Goal: Task Accomplishment & Management: Manage account settings

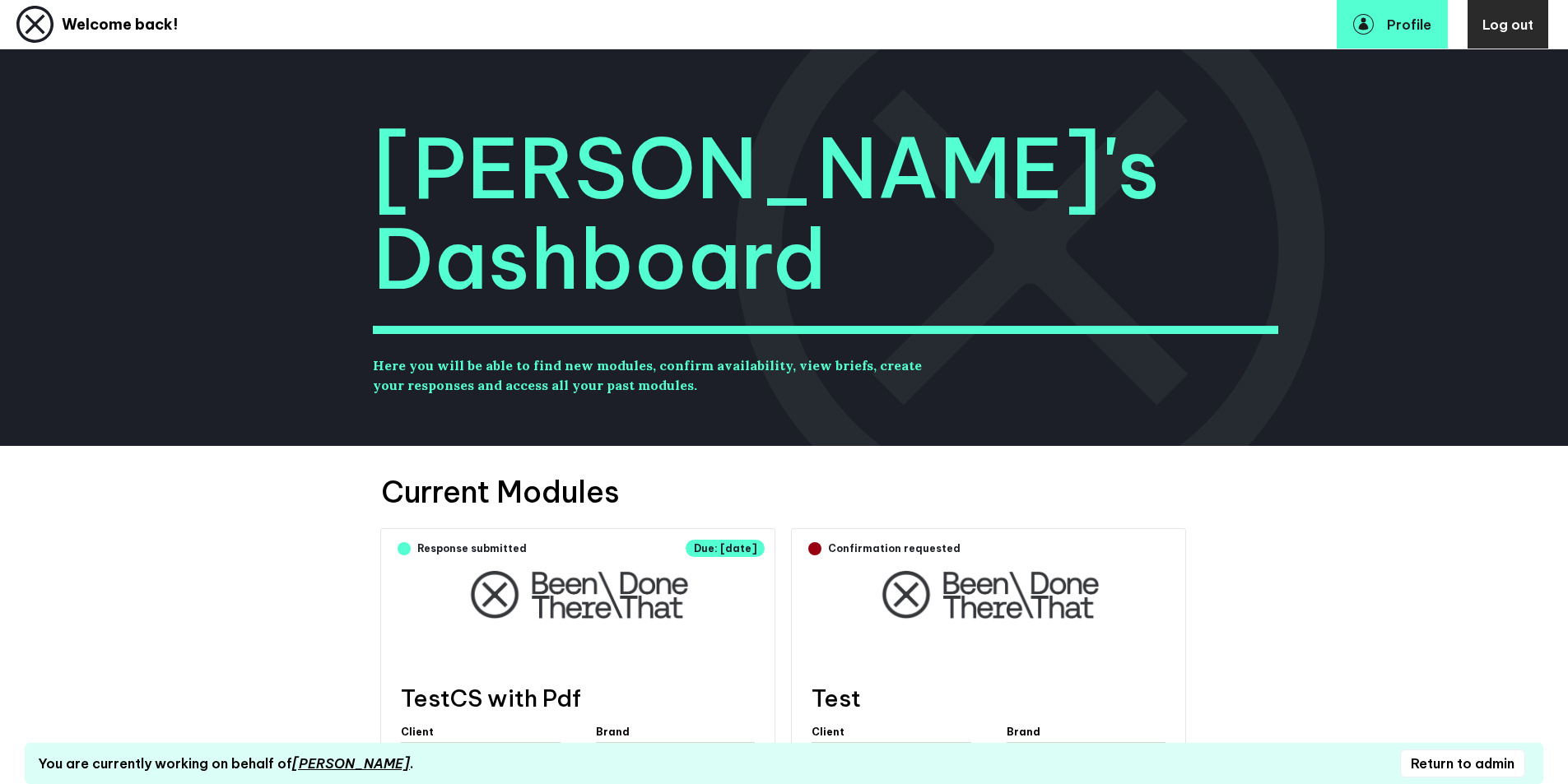
scroll to position [509, 0]
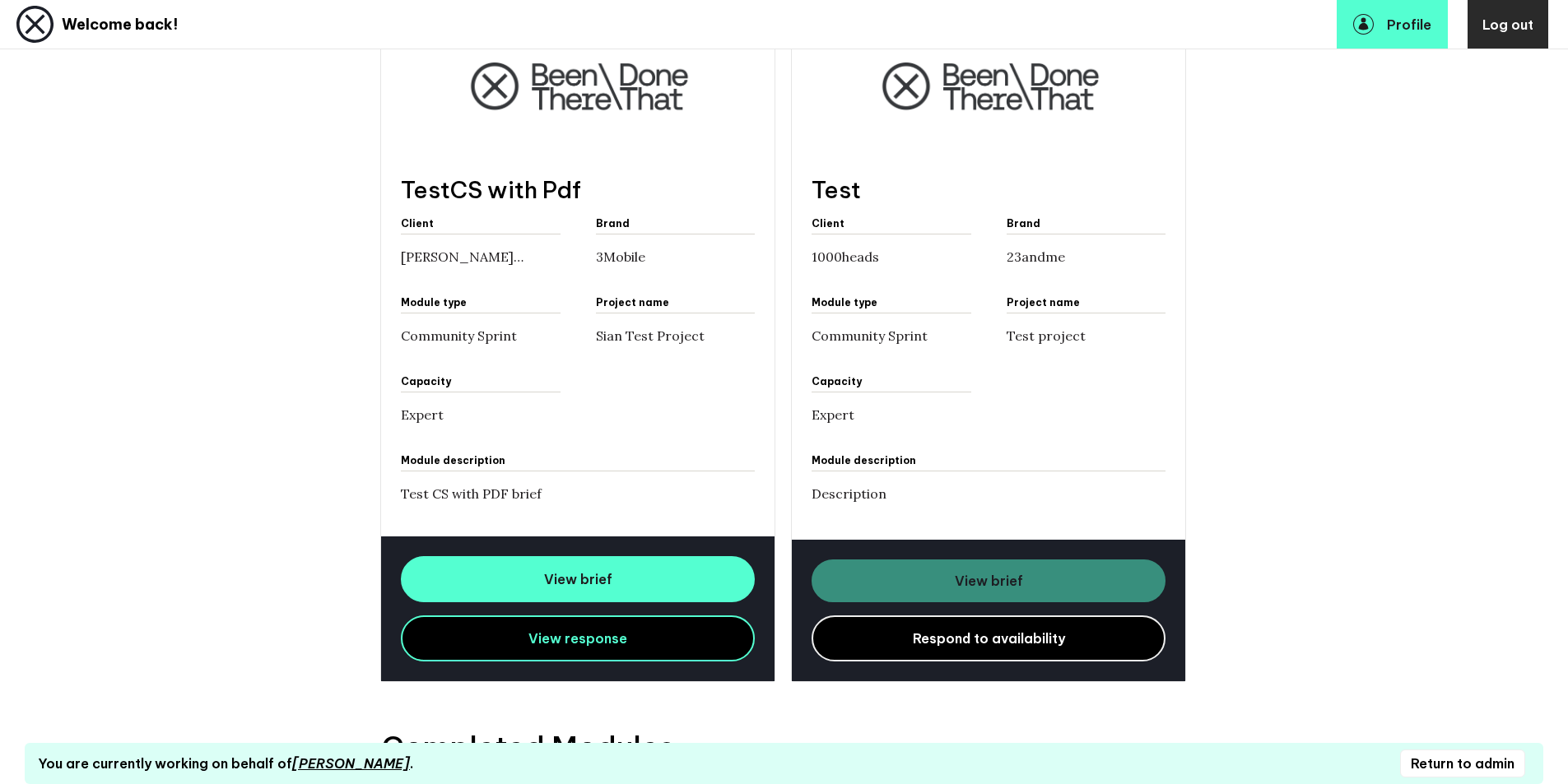
click at [916, 635] on link "Respond to availability" at bounding box center [989, 638] width 354 height 46
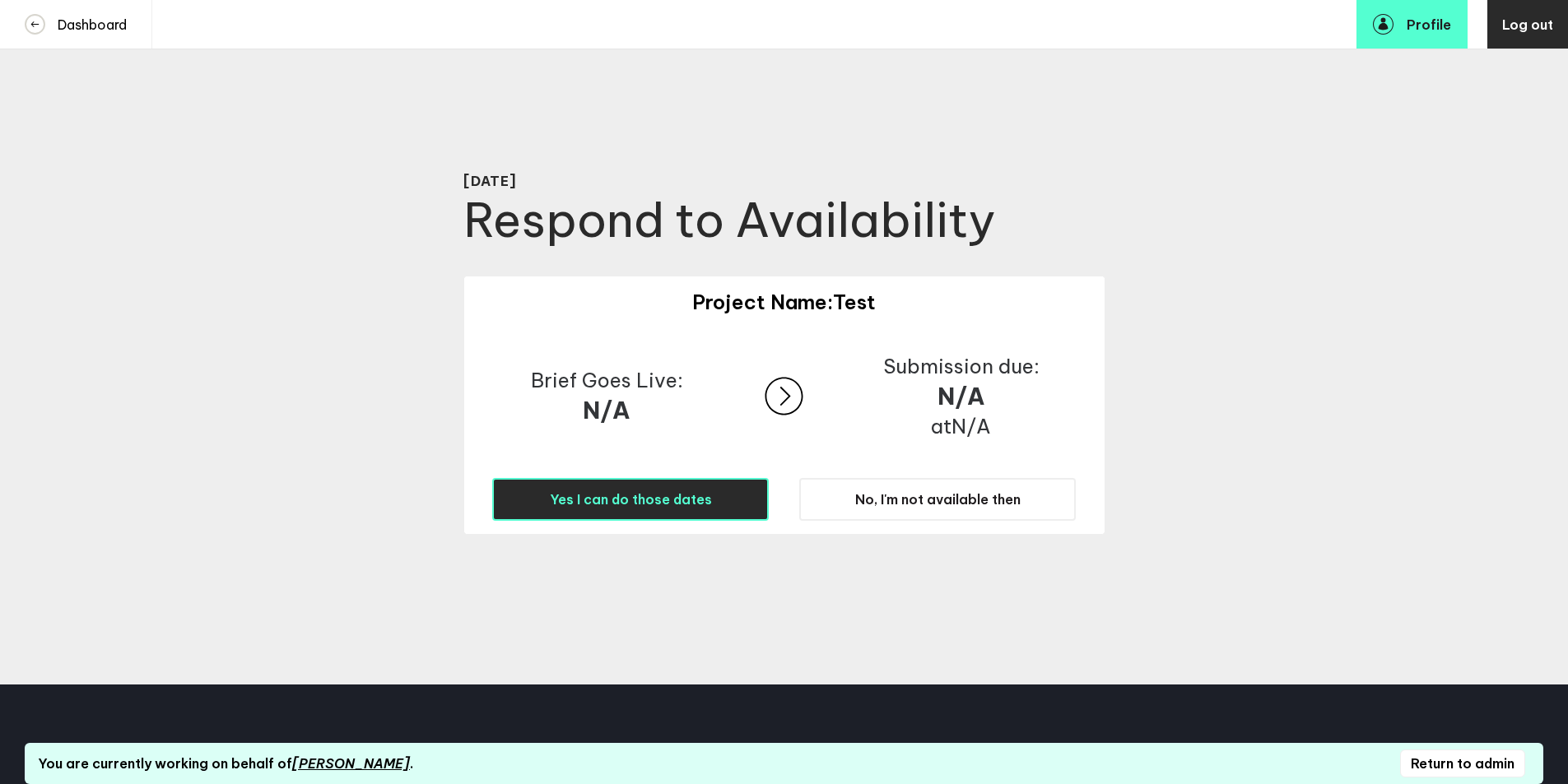
click at [690, 494] on span "Yes I can do those dates" at bounding box center [631, 500] width 162 height 17
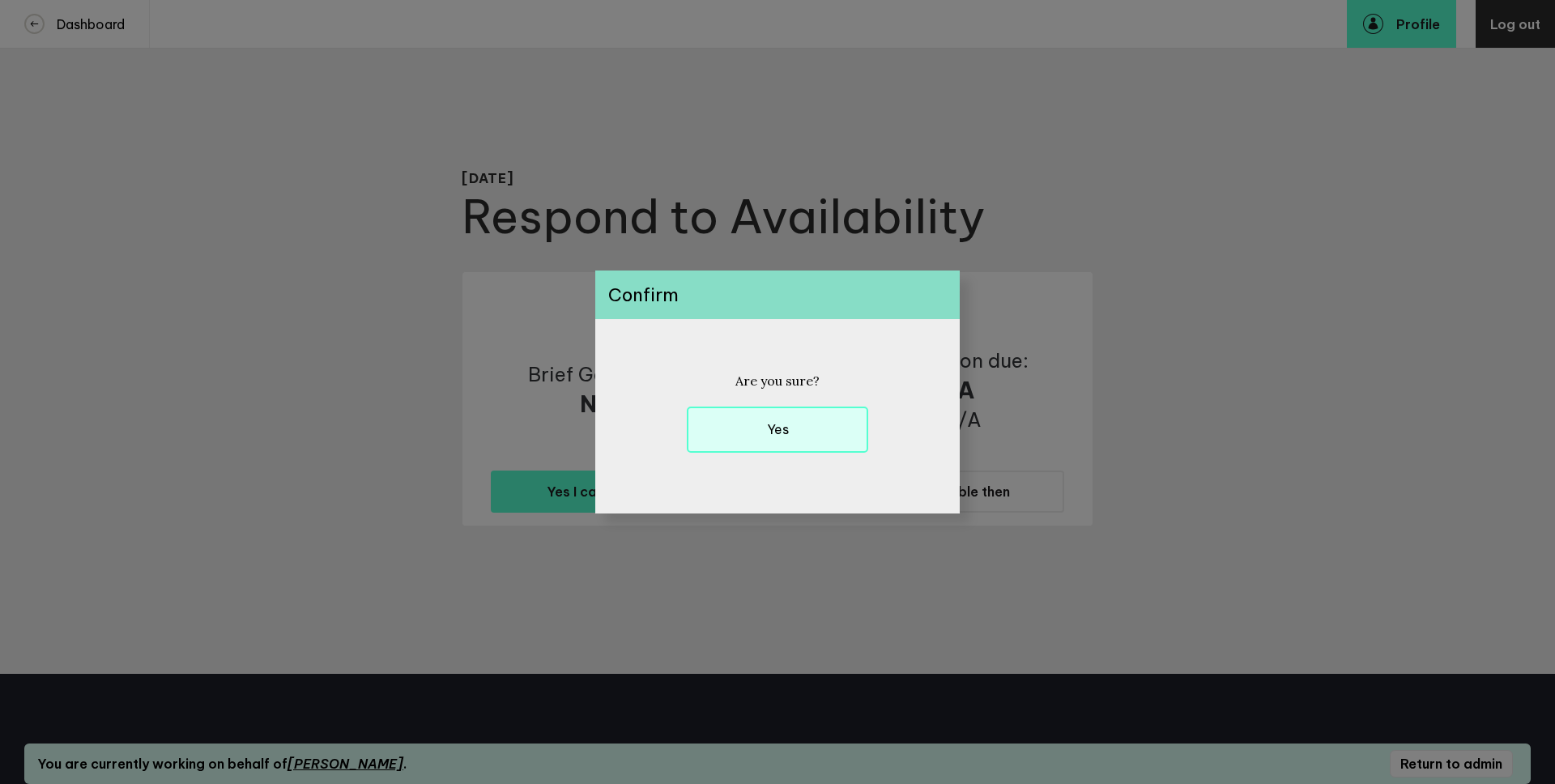
click at [735, 429] on button "Yes" at bounding box center [778, 430] width 181 height 46
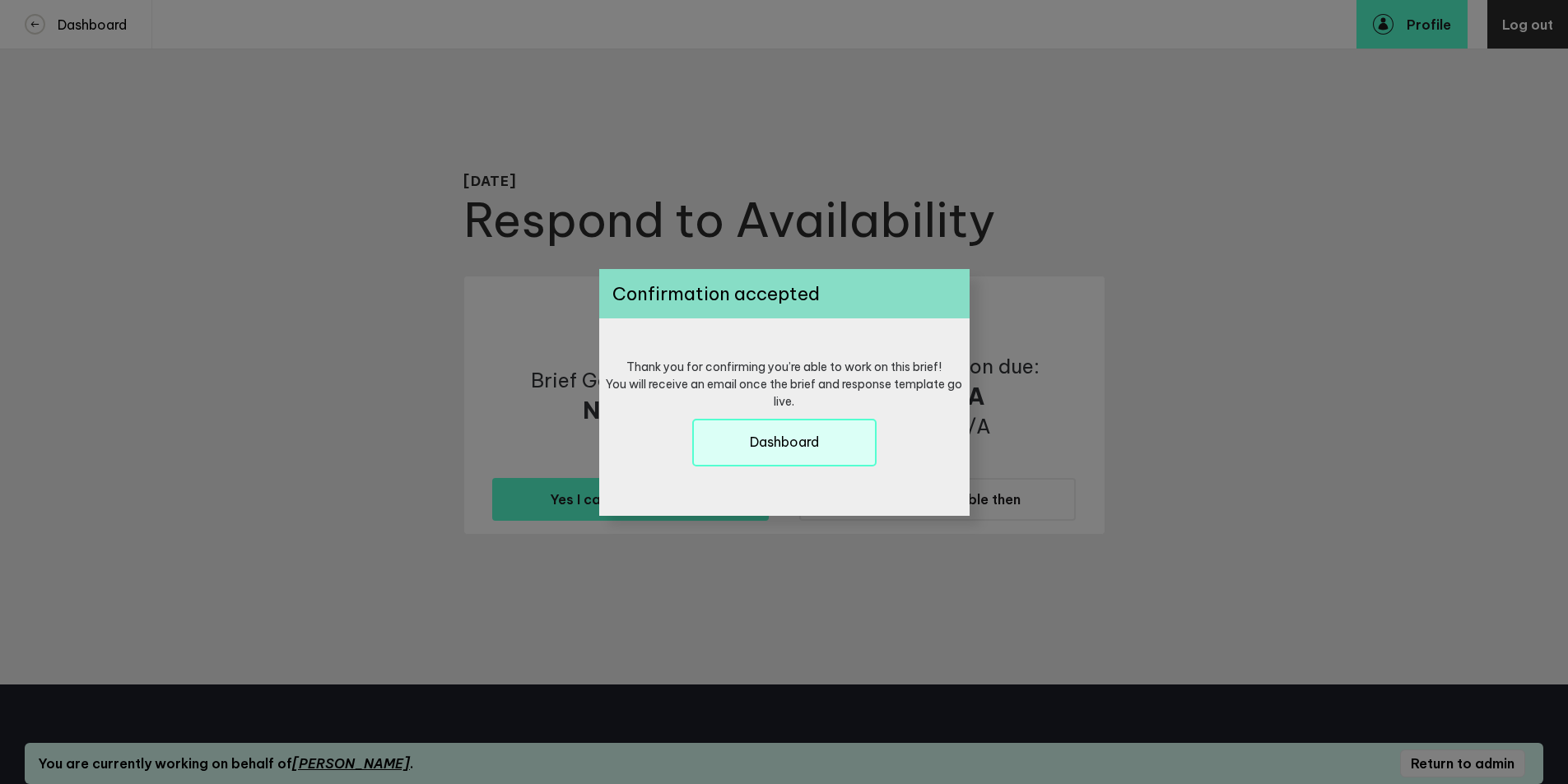
click at [704, 427] on button "Dashboard" at bounding box center [784, 443] width 184 height 47
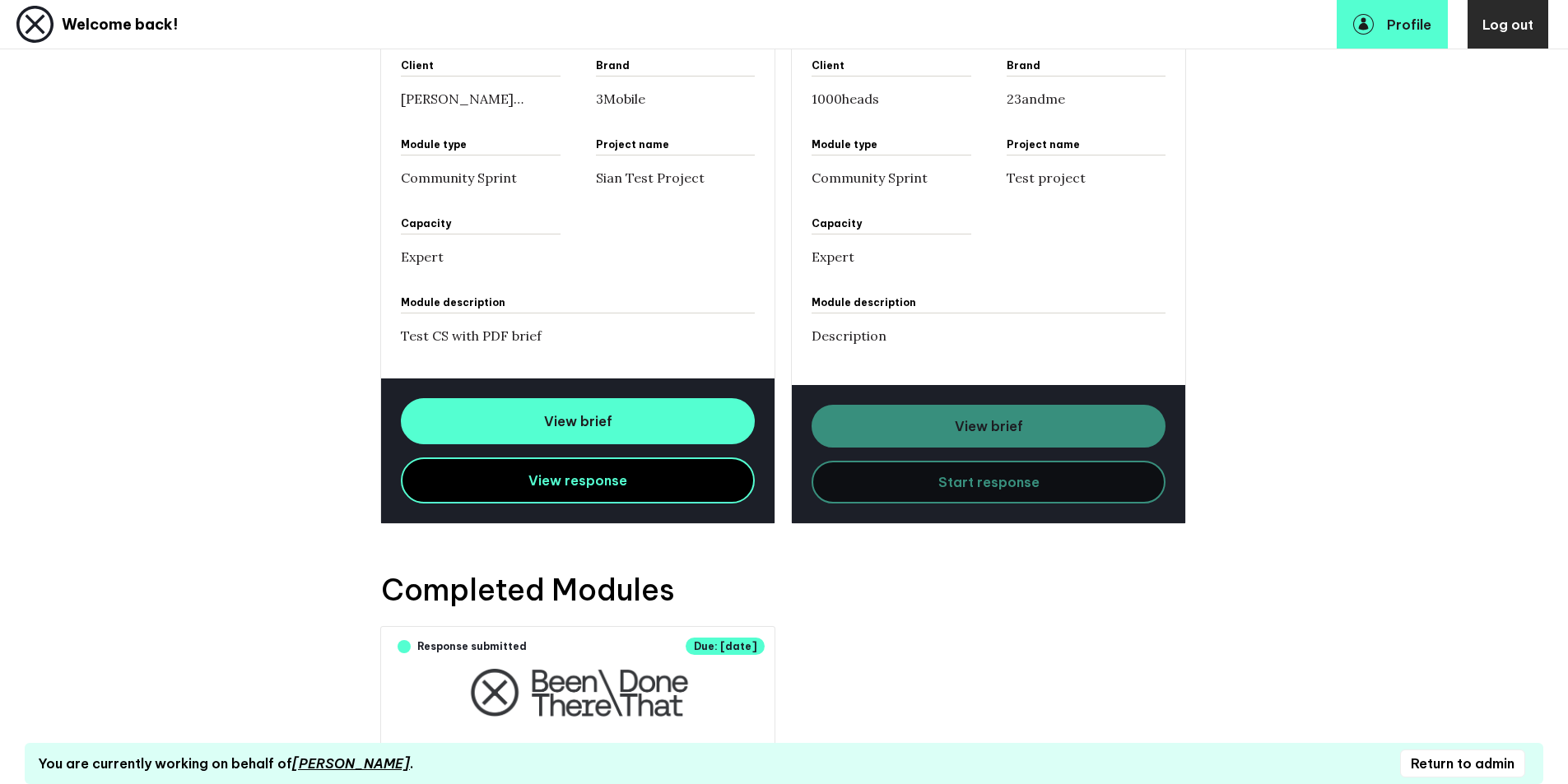
scroll to position [681, 0]
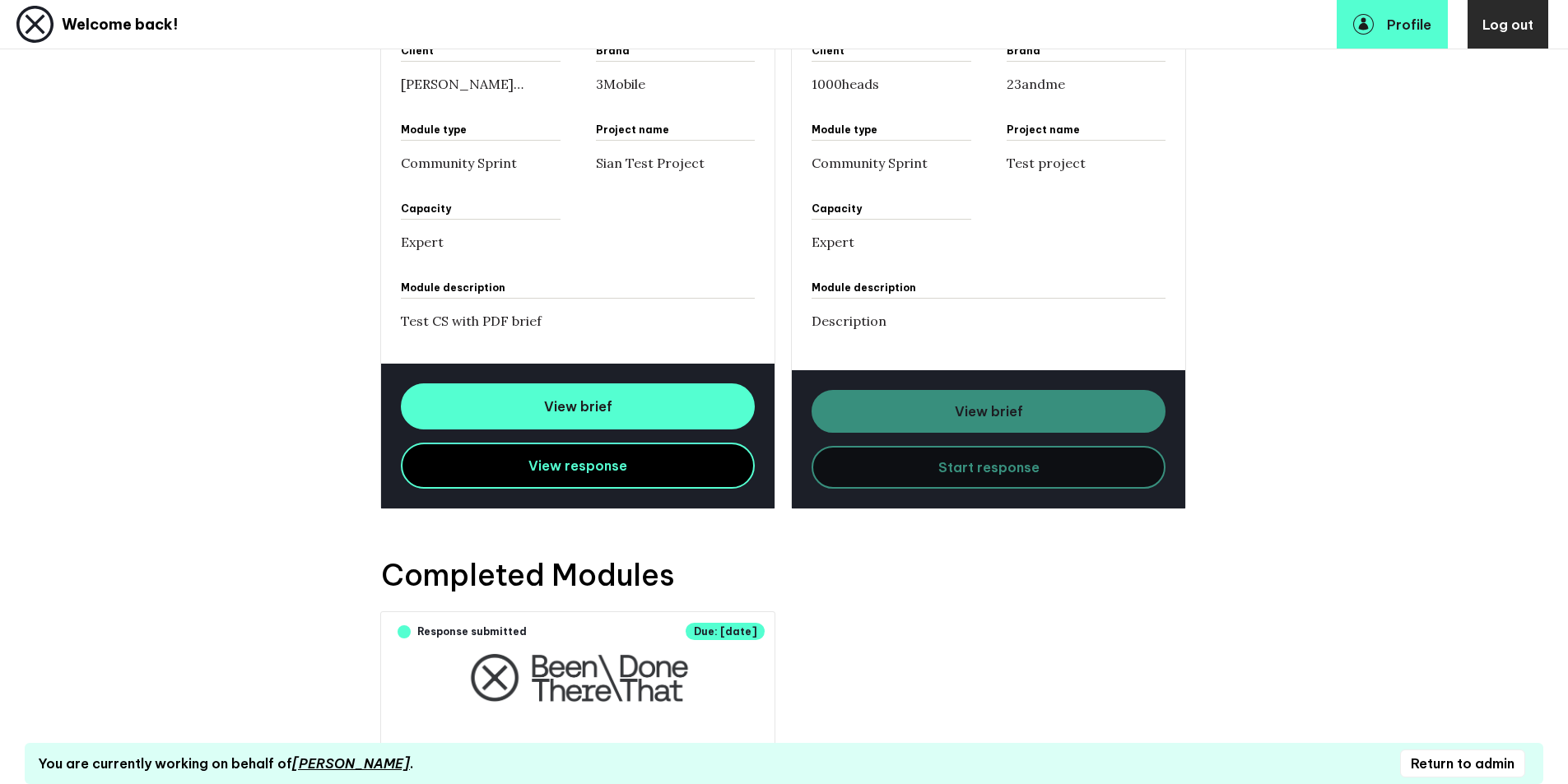
click at [899, 474] on div "View brief Start response" at bounding box center [989, 439] width 393 height 138
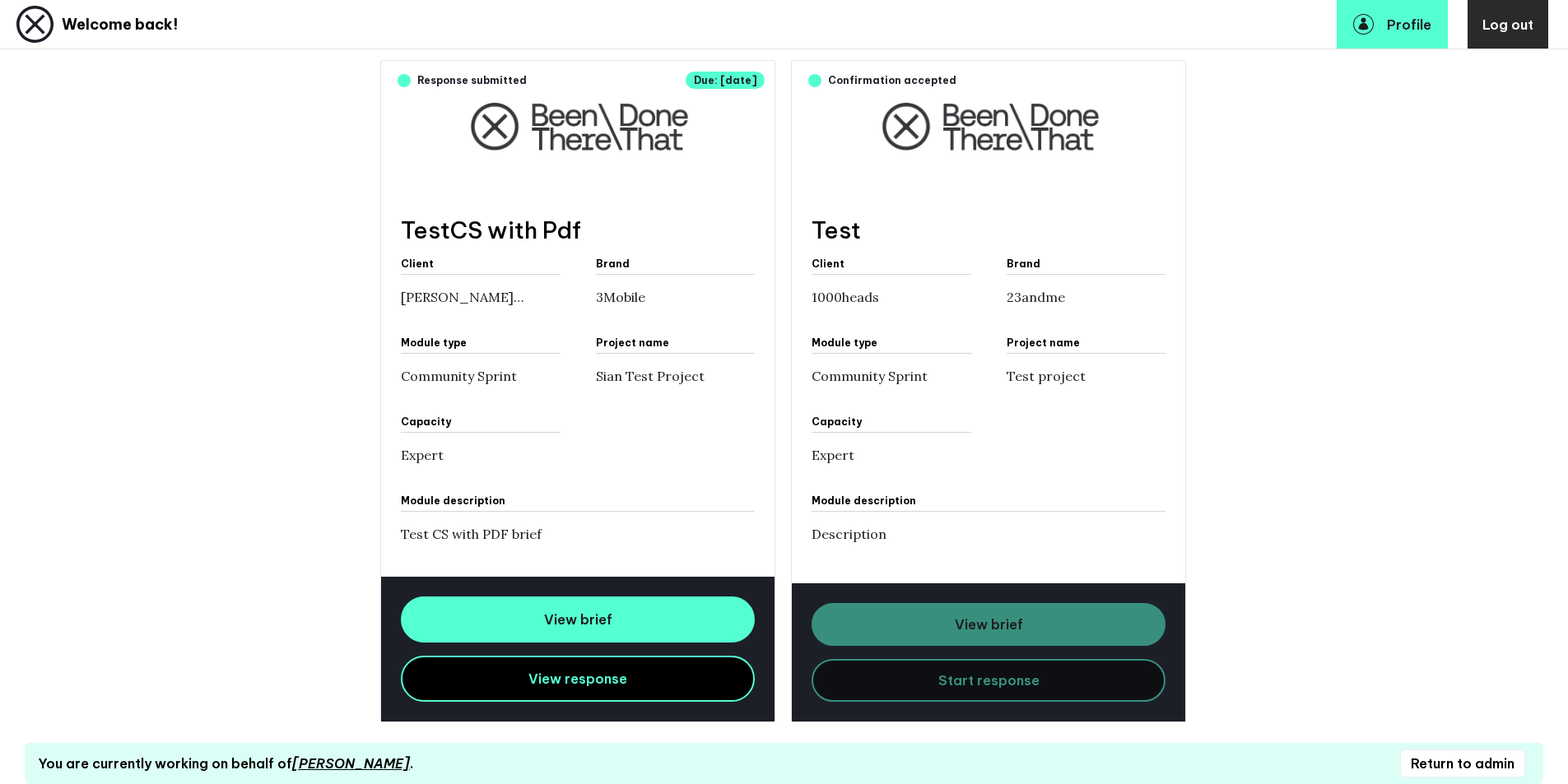
scroll to position [674, 0]
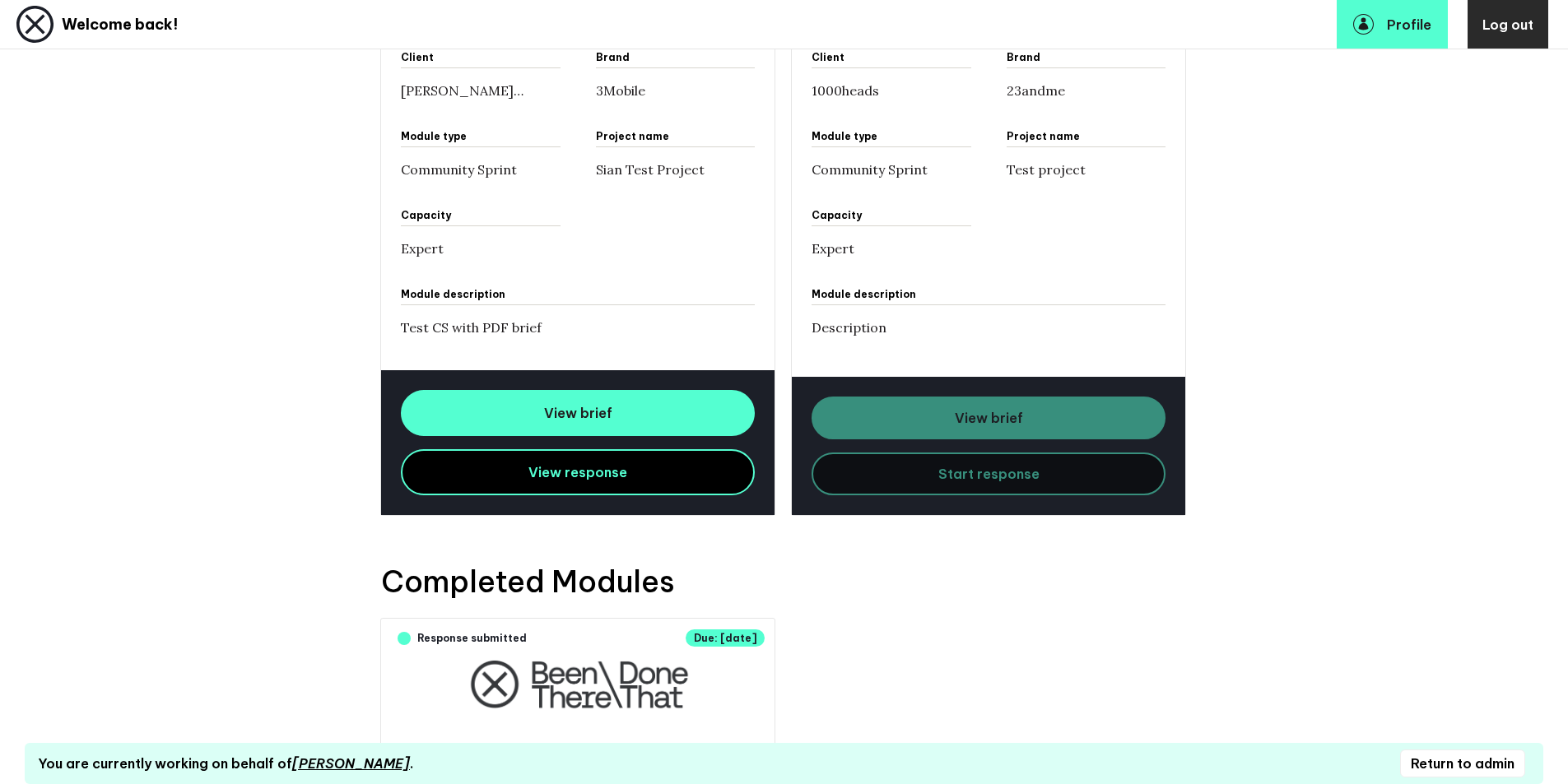
click at [894, 486] on div "View brief Start response" at bounding box center [989, 445] width 393 height 138
click at [902, 416] on div "View brief Start response" at bounding box center [989, 445] width 393 height 138
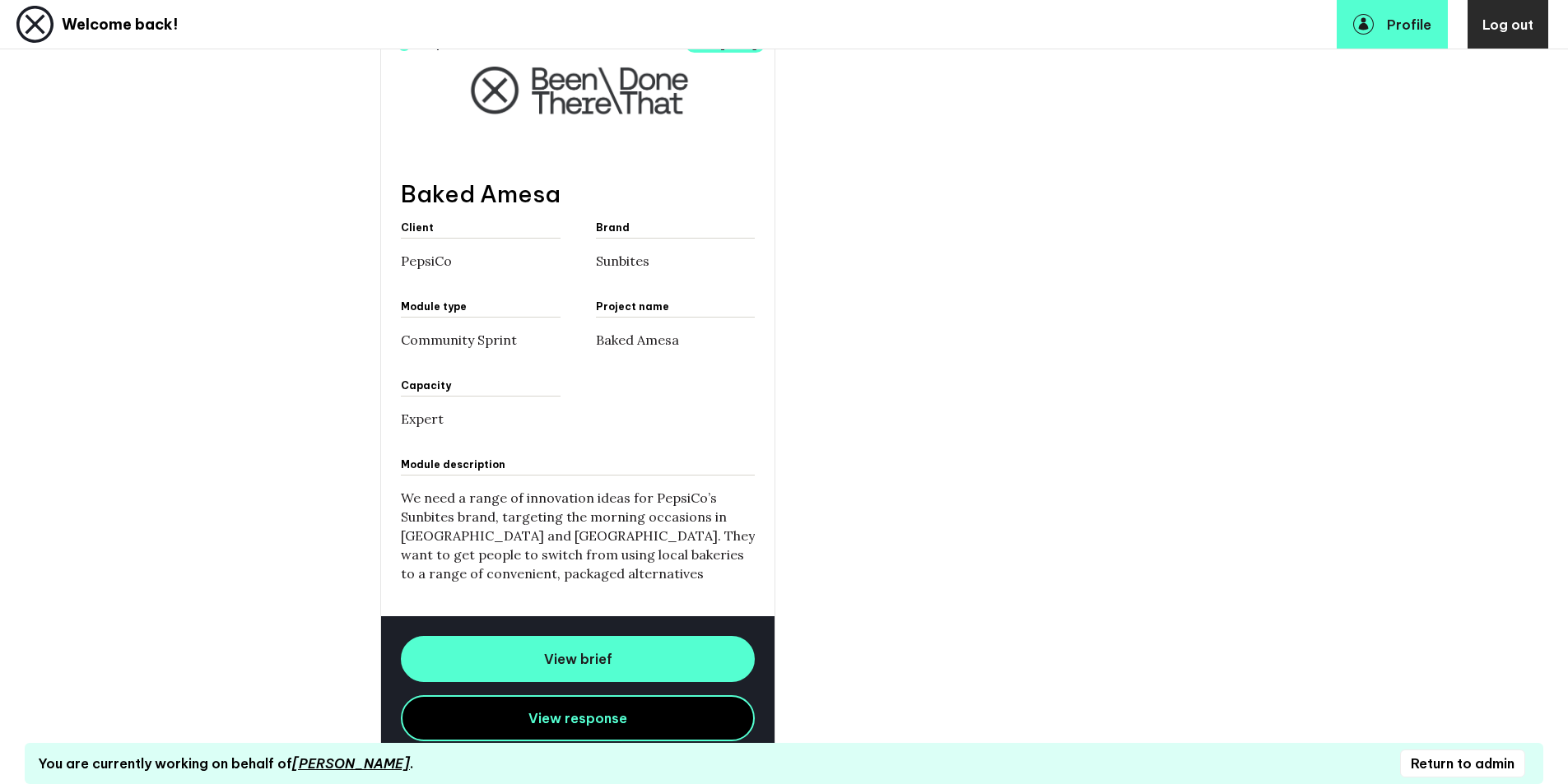
scroll to position [1311, 0]
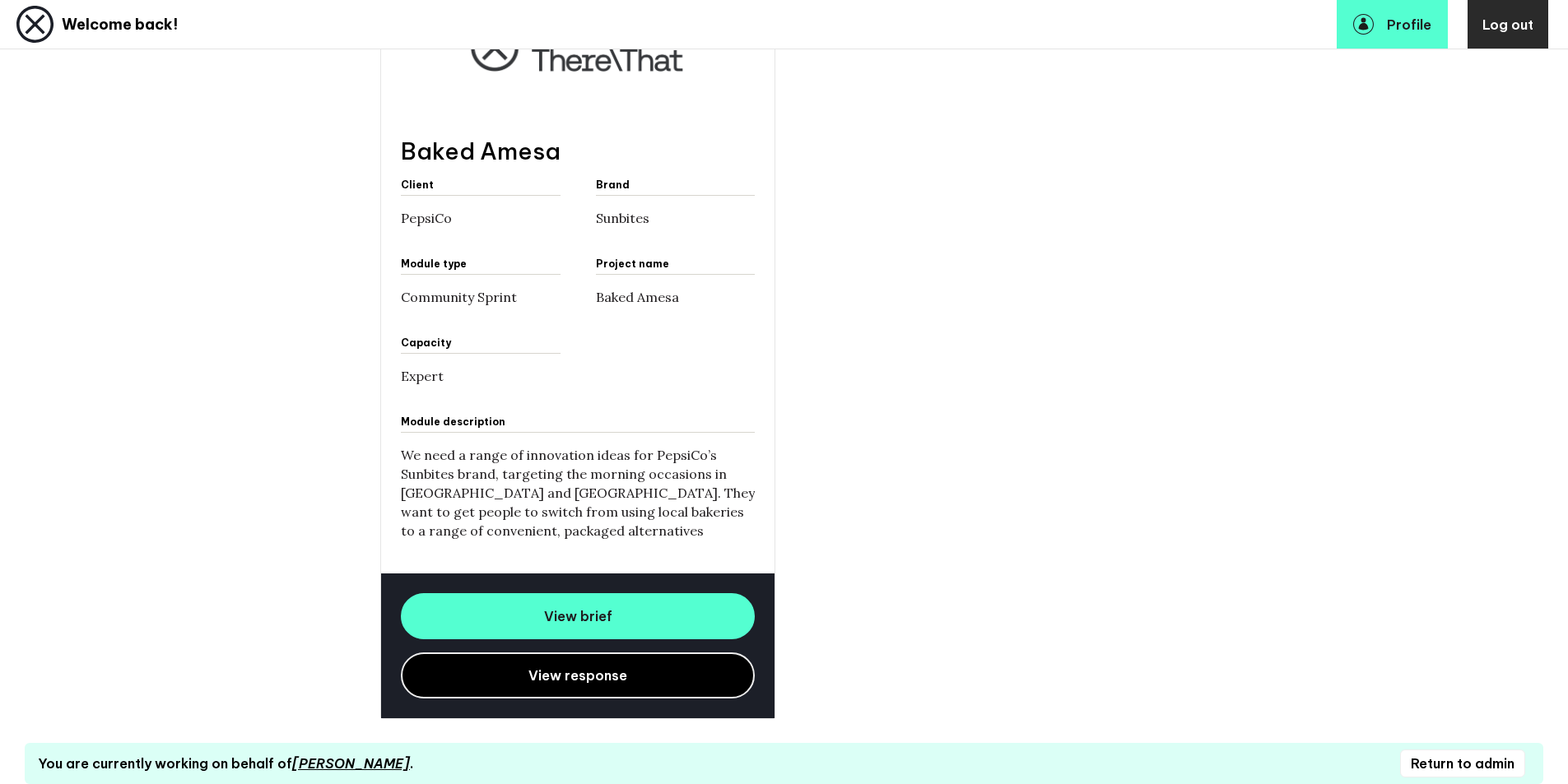
click at [558, 674] on span "View response" at bounding box center [578, 676] width 99 height 17
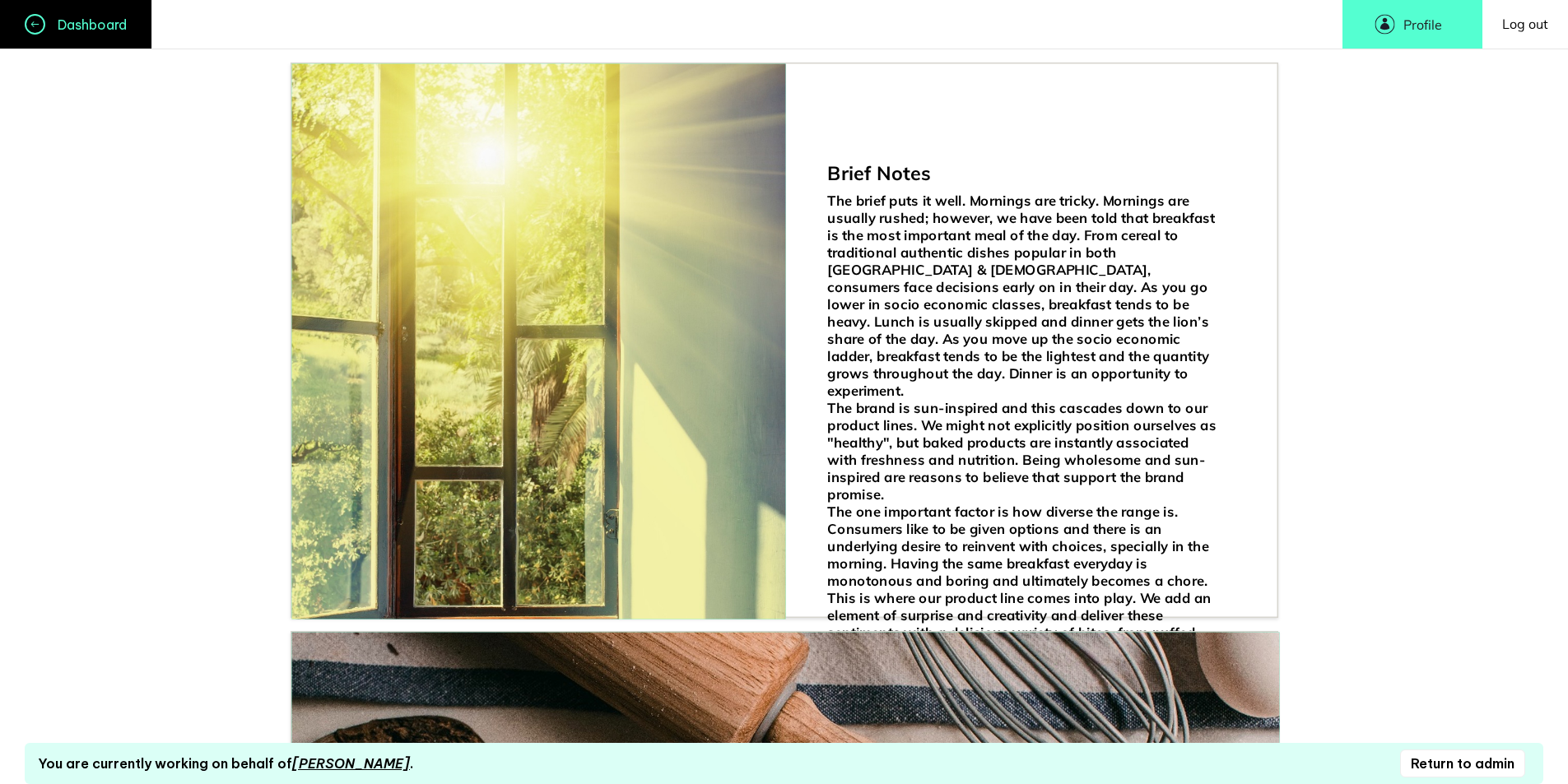
click at [95, 40] on link "Dashboard" at bounding box center [76, 24] width 152 height 49
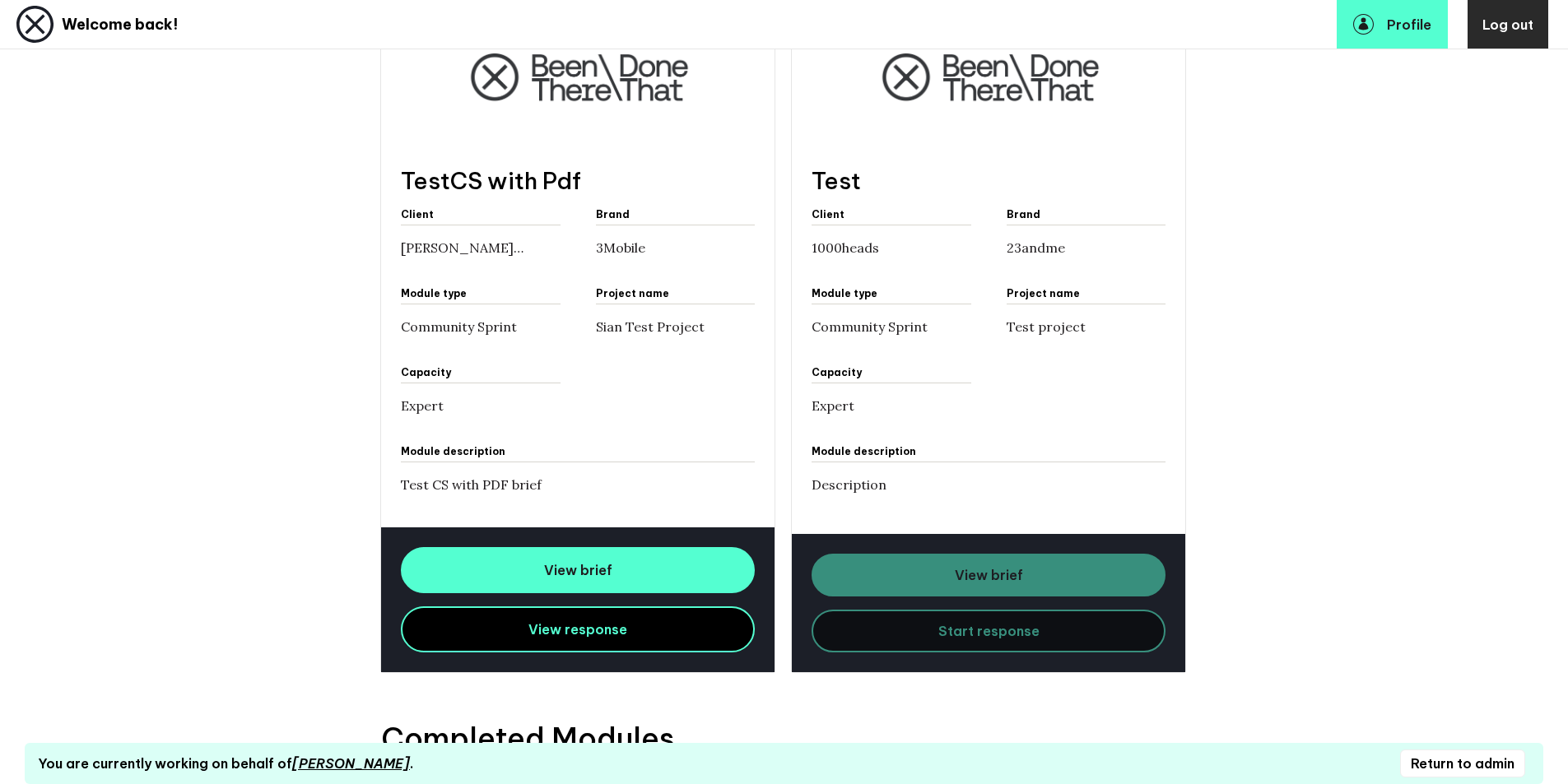
scroll to position [670, 0]
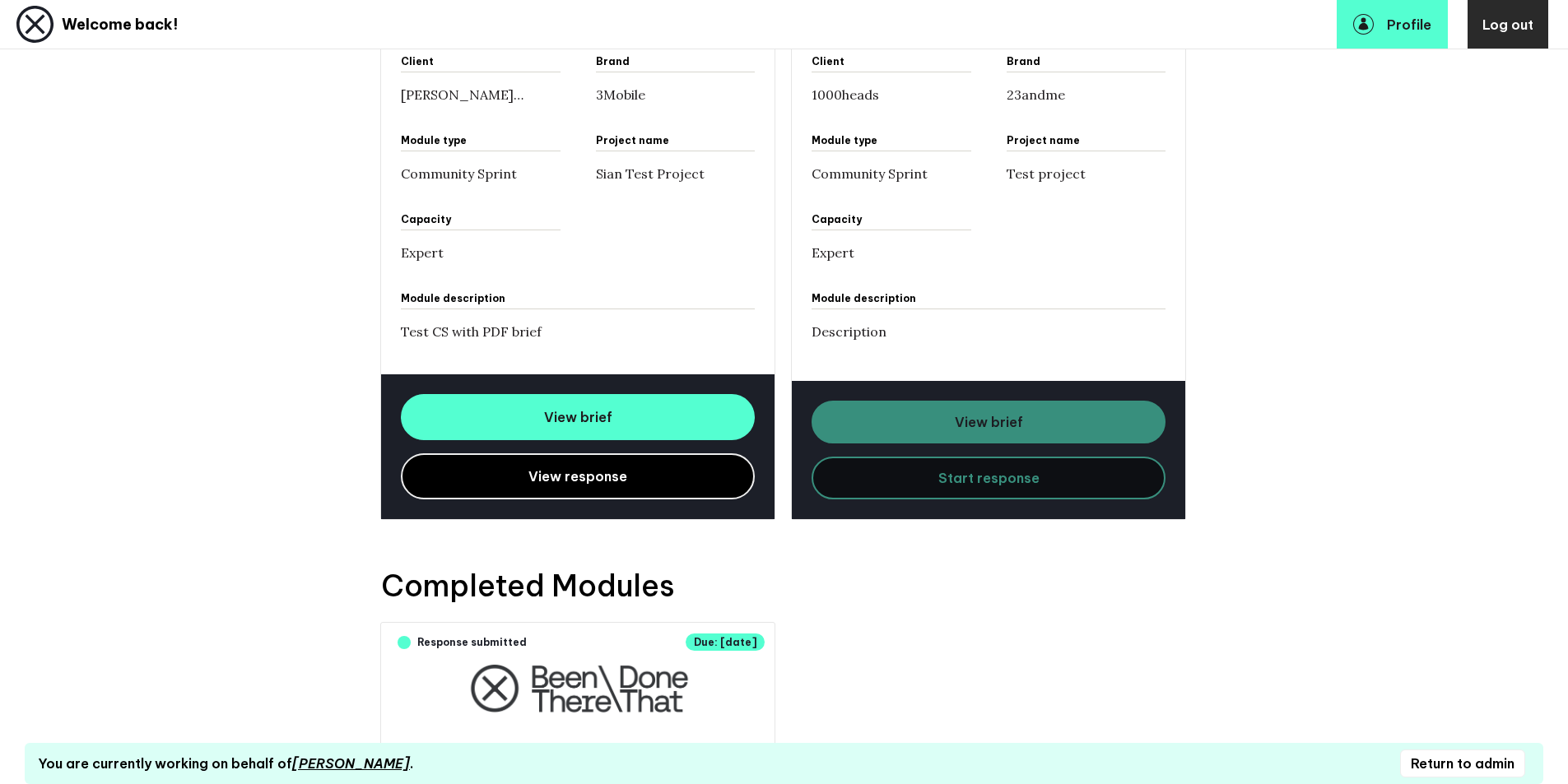
click at [541, 469] on span "View response" at bounding box center [578, 477] width 99 height 17
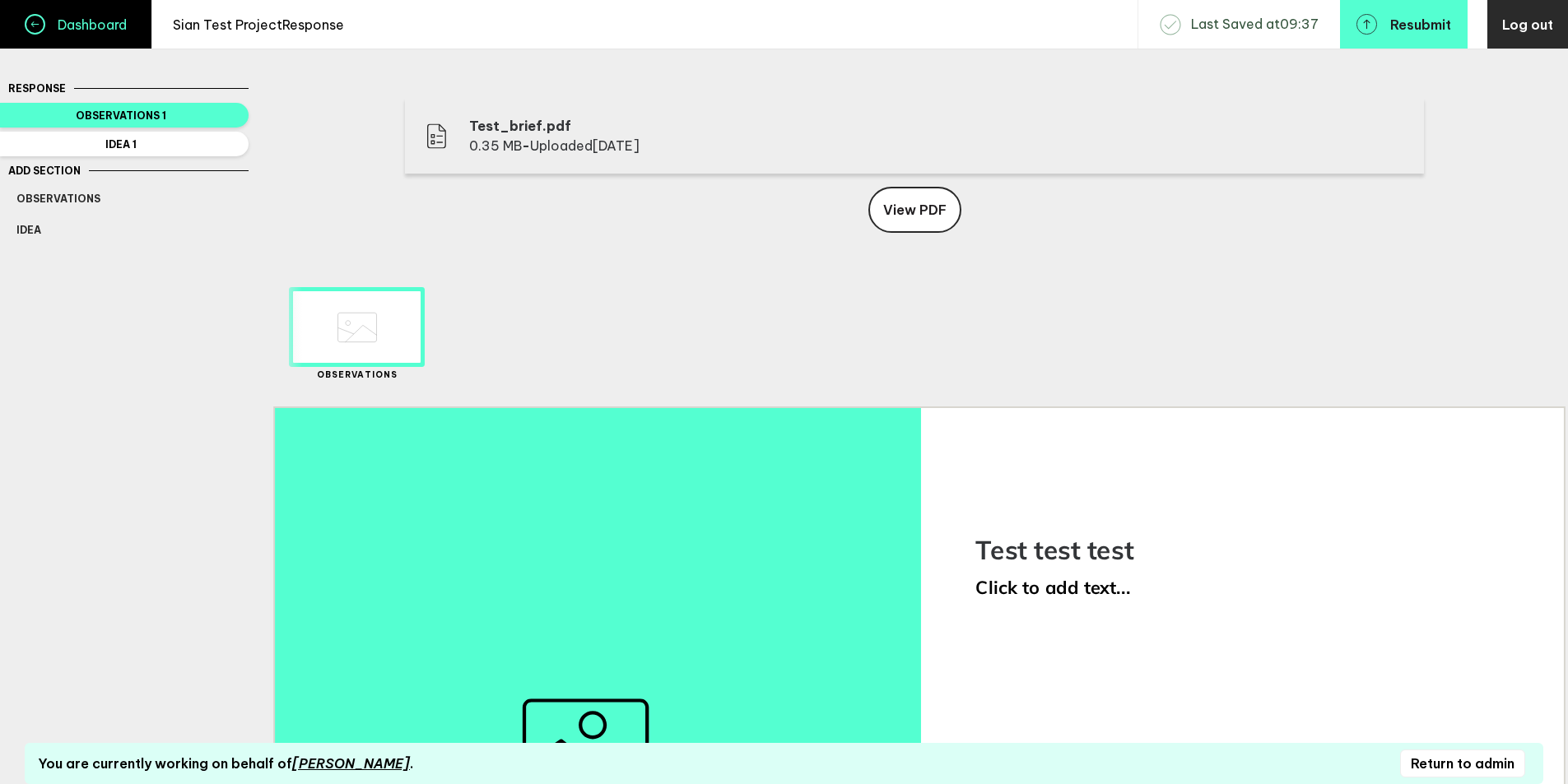
click at [107, 28] on h4 "Dashboard" at bounding box center [85, 25] width 81 height 17
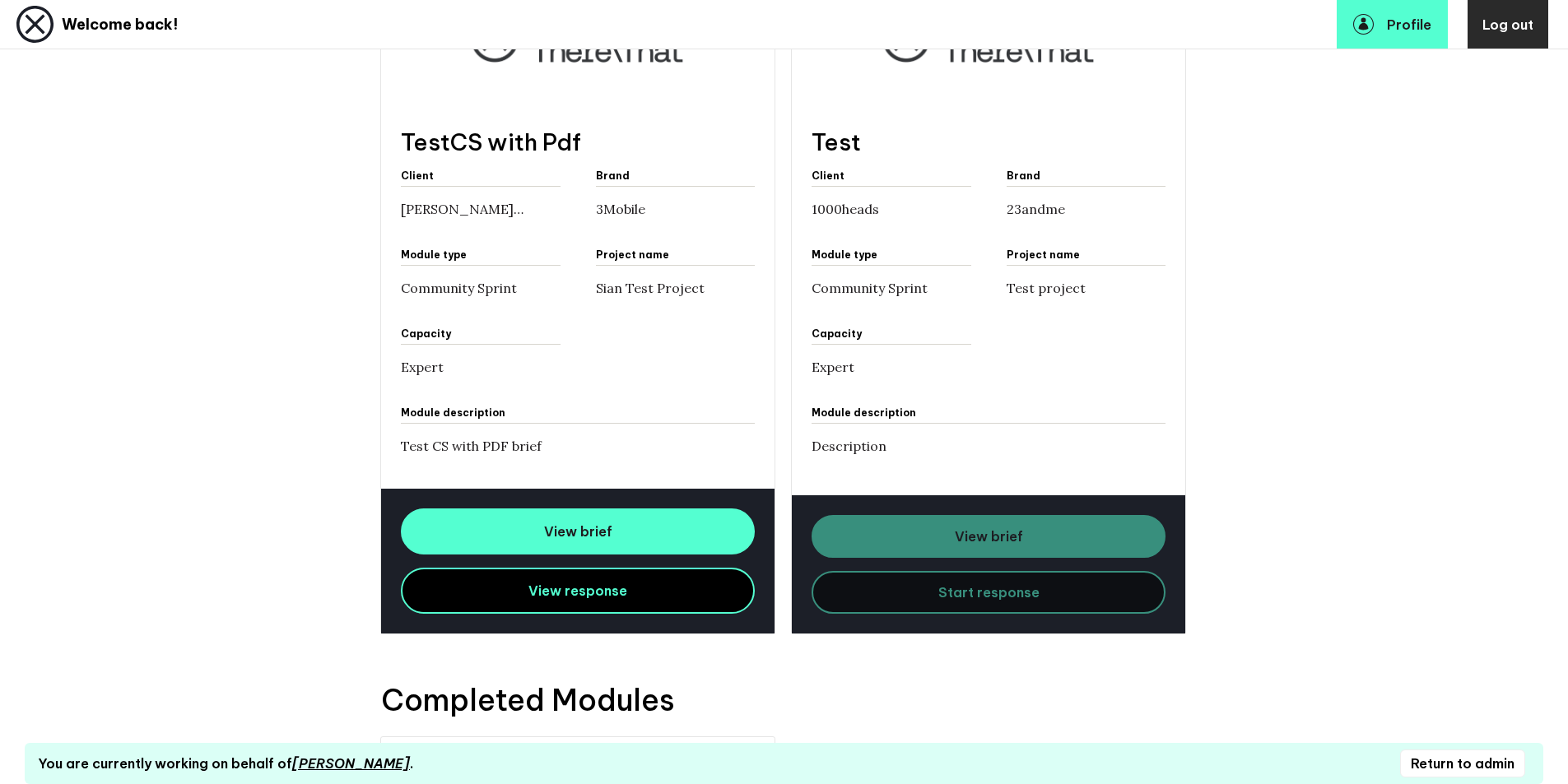
scroll to position [707, 0]
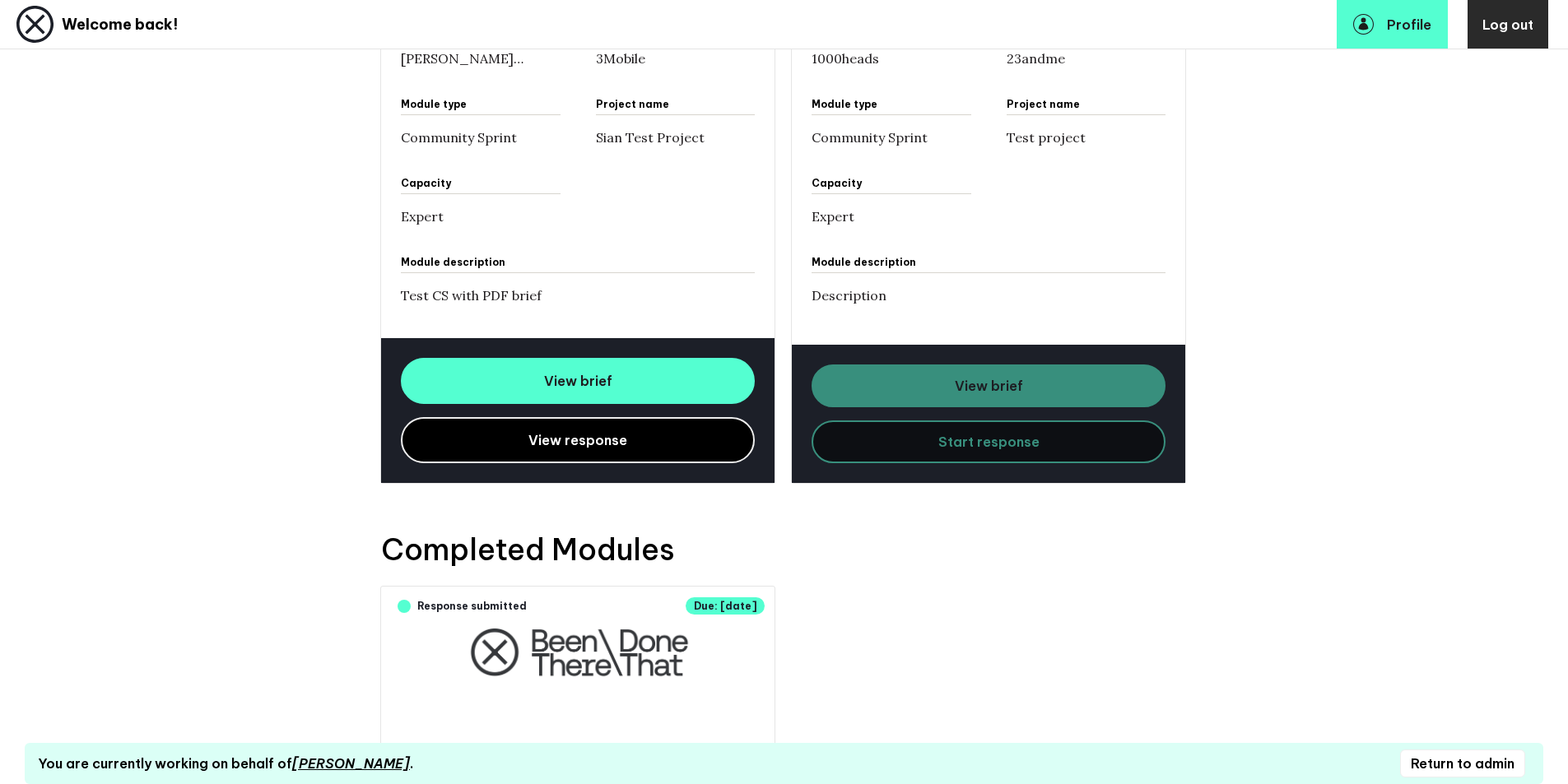
click at [517, 436] on link "View response" at bounding box center [578, 440] width 354 height 46
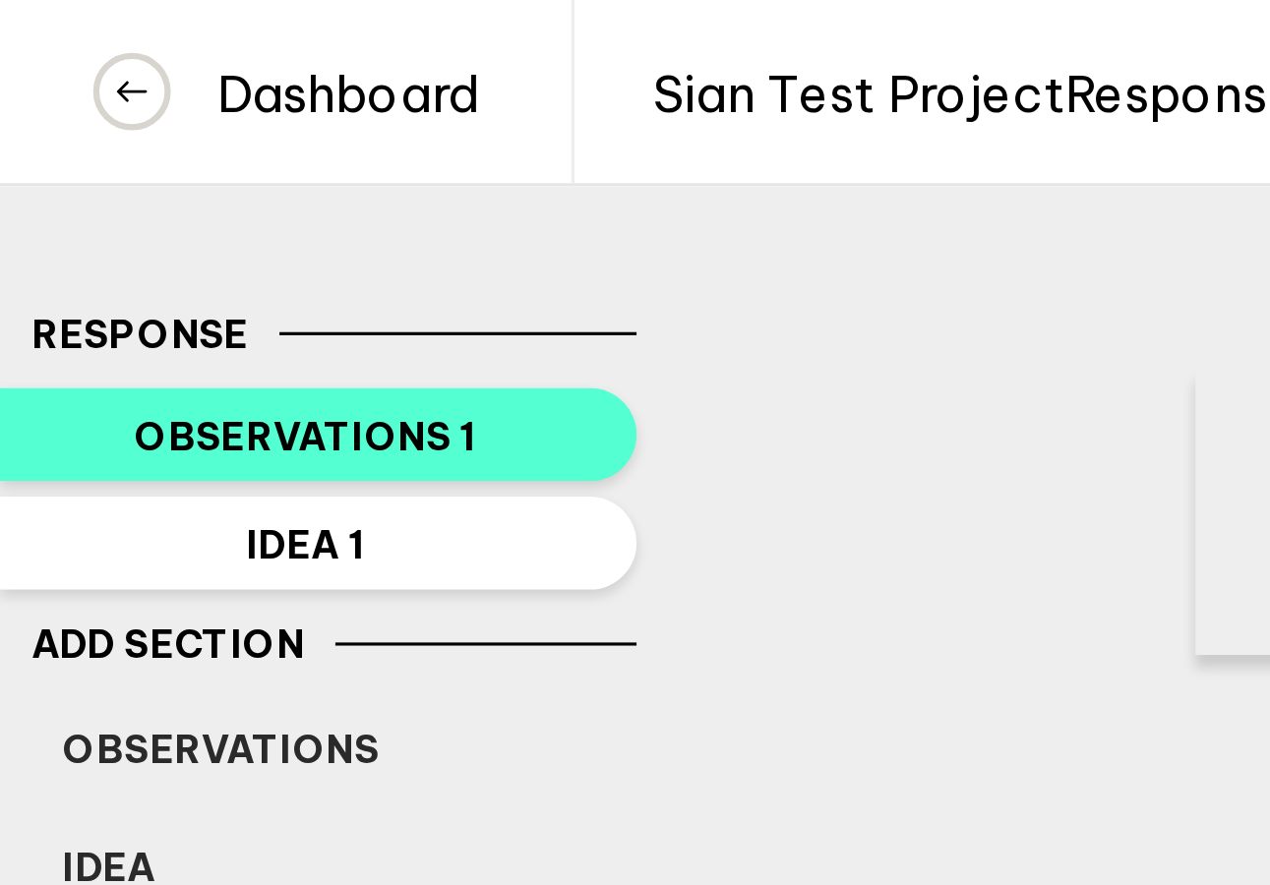
click at [265, 119] on div "Test_brief.pdf 0.35 MB - Uploaded [DATE] View PDF Delete Created with Sketch. M…" at bounding box center [740, 606] width 1058 height 1026
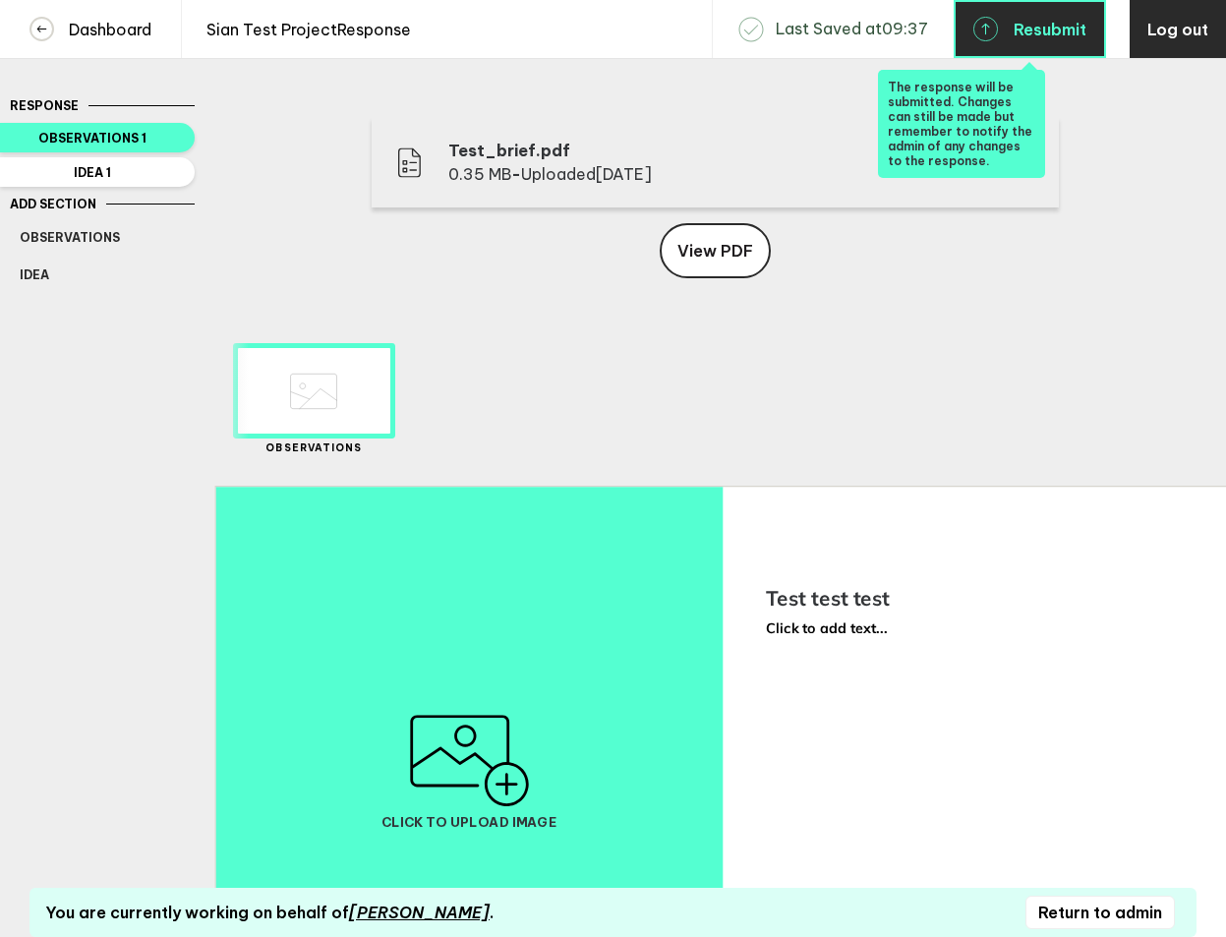
click at [1049, 26] on span "Resubmit" at bounding box center [1050, 30] width 73 height 16
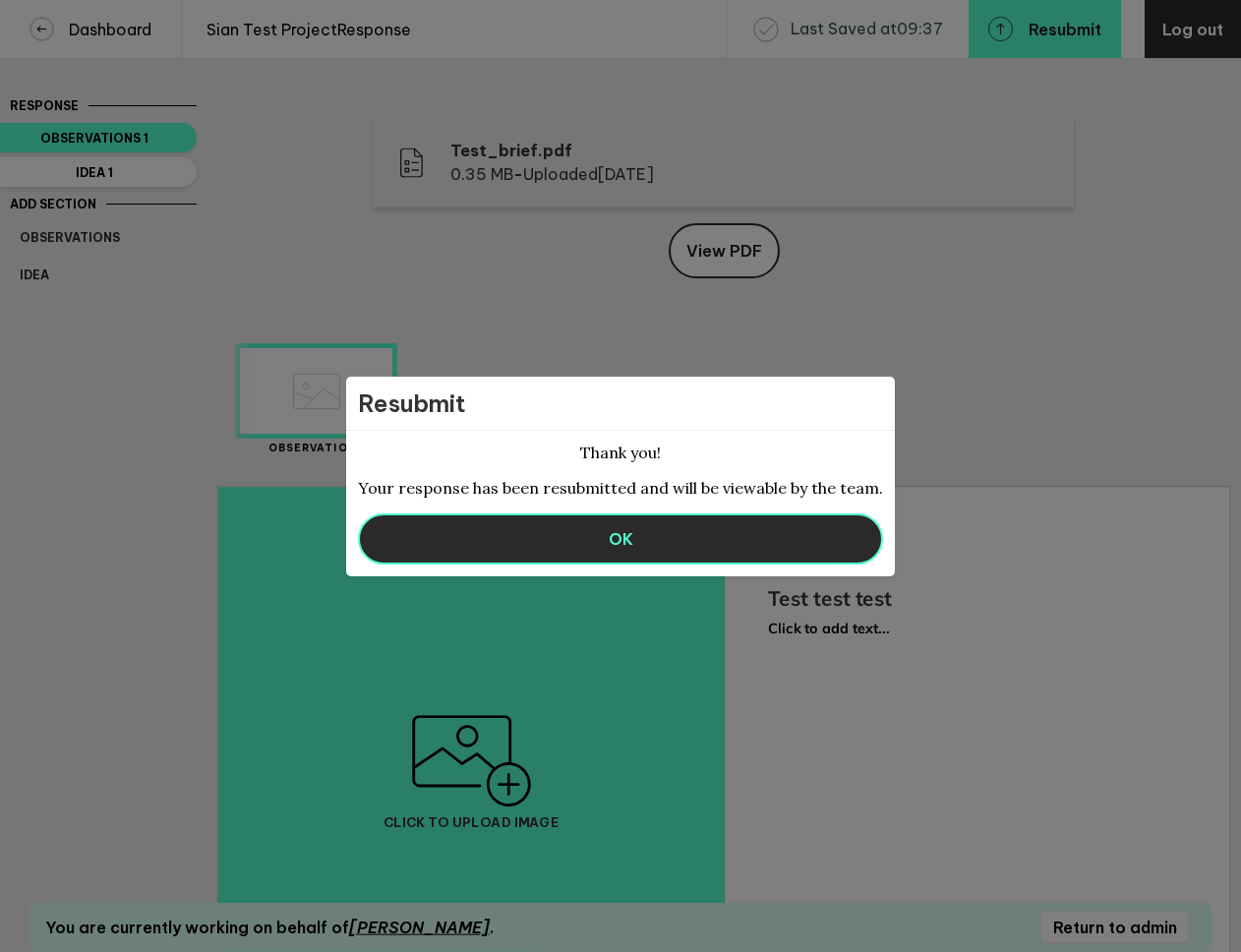
click at [686, 542] on button "OK" at bounding box center [620, 538] width 525 height 51
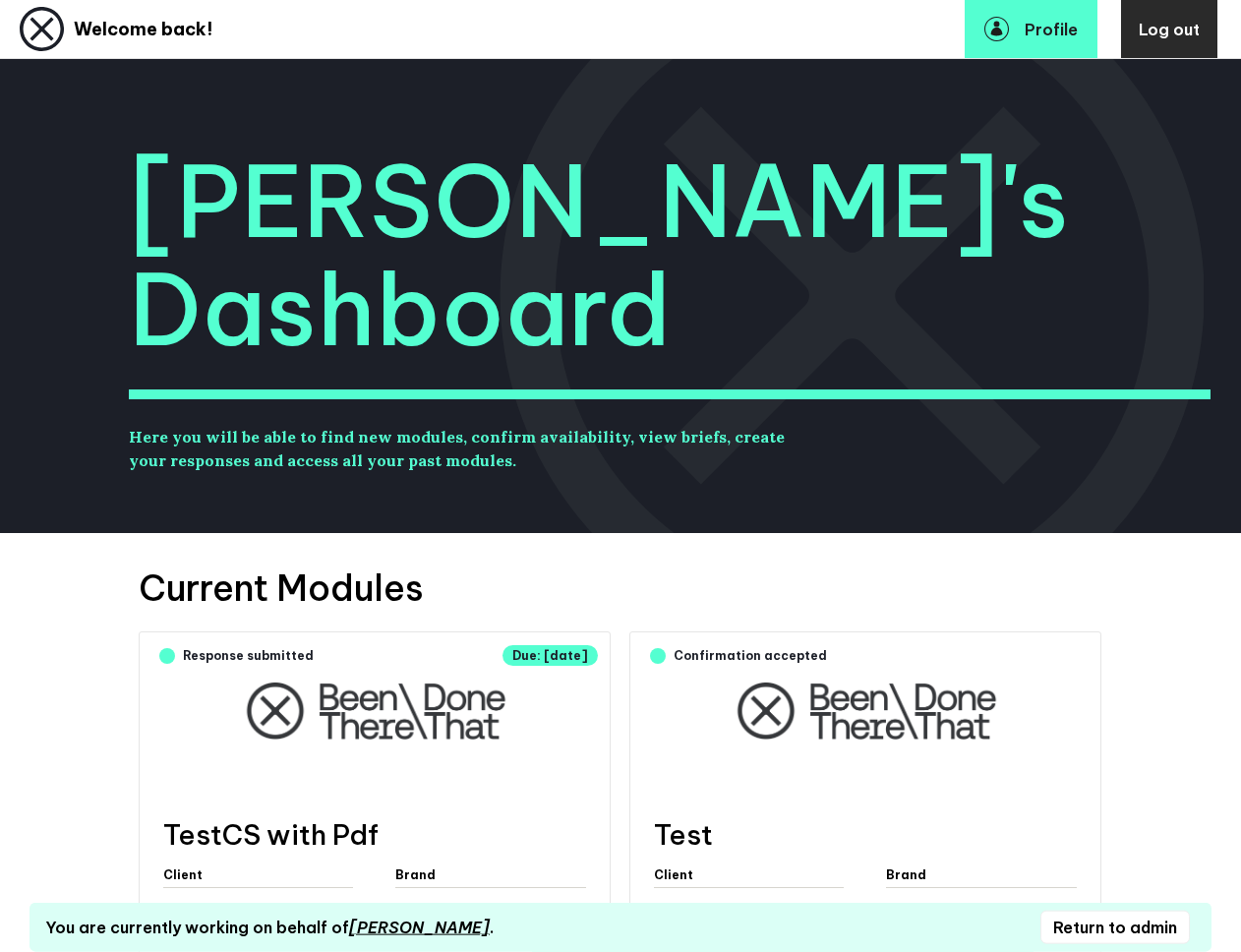
click at [1105, 920] on button "Return to admin" at bounding box center [1114, 927] width 149 height 33
